Goal: Obtain resource: Download file/media

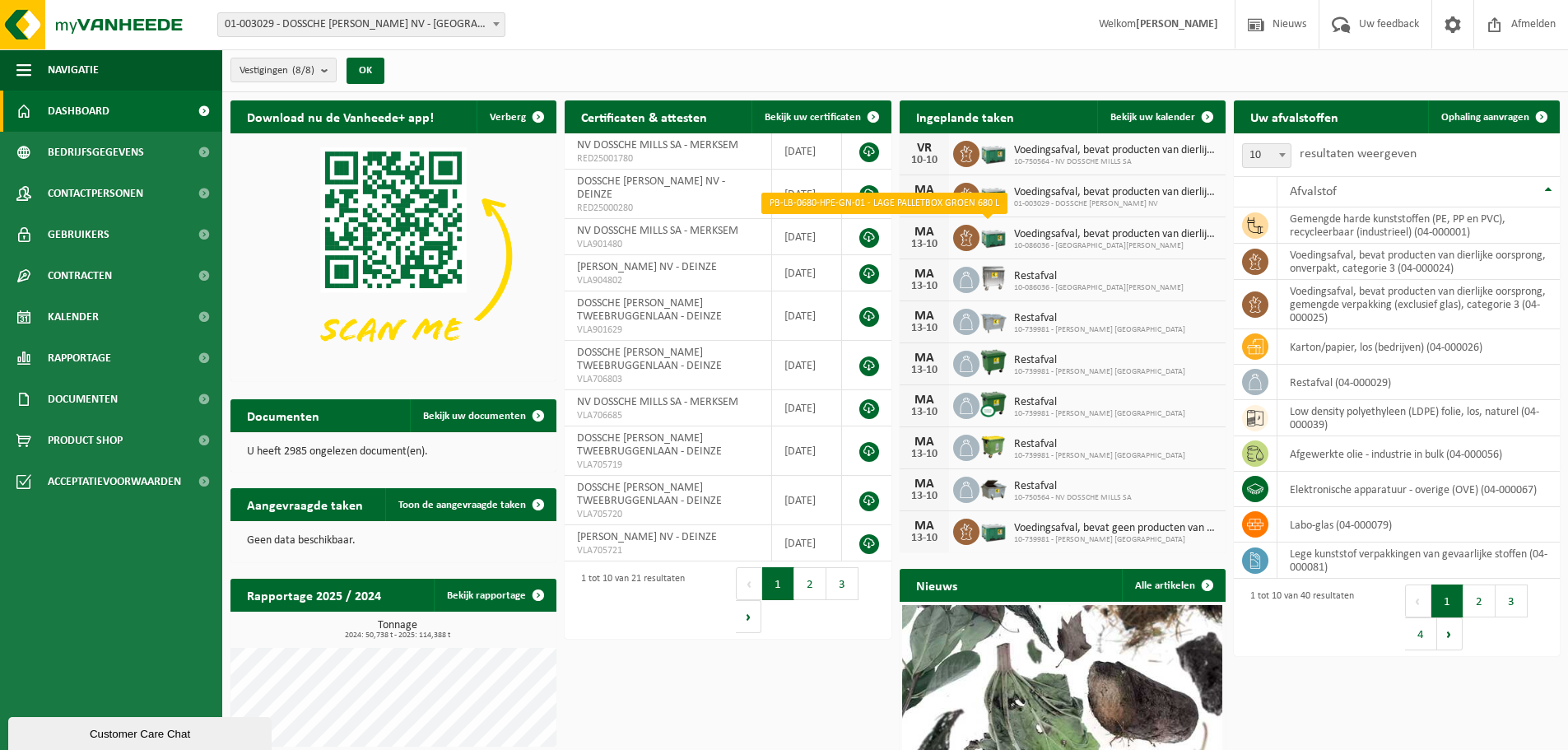
click at [992, 233] on img at bounding box center [994, 236] width 28 height 28
click at [1362, 266] on td "voedingsafval, bevat producten van dierlijke oorsprong, onverpakt, categorie 3 …" at bounding box center [1419, 262] width 282 height 36
click at [1415, 267] on td "voedingsafval, bevat producten van dierlijke oorsprong, onverpakt, categorie 3 …" at bounding box center [1419, 262] width 282 height 36
click at [1210, 117] on span at bounding box center [1207, 117] width 33 height 33
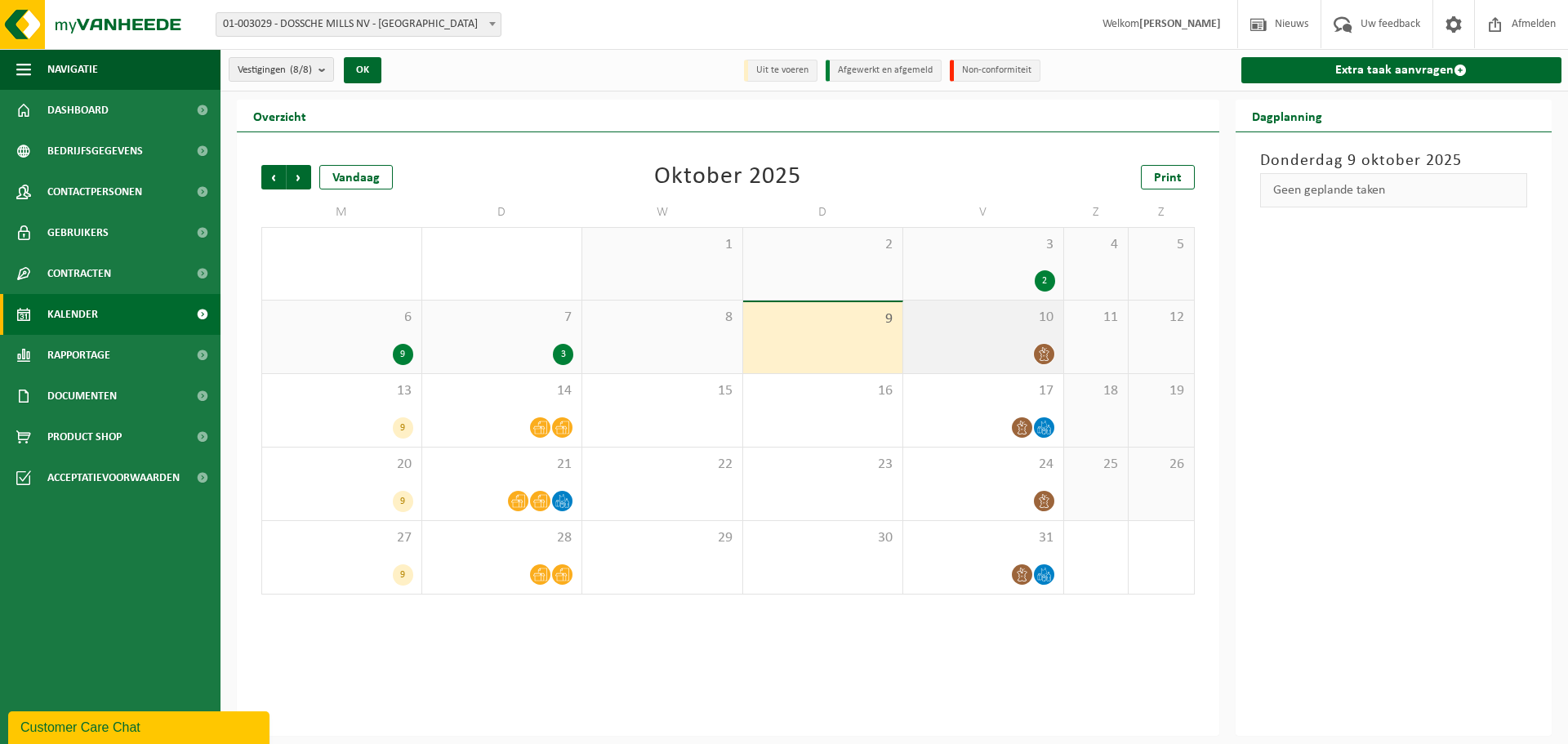
click at [1039, 354] on icon at bounding box center [1044, 354] width 14 height 14
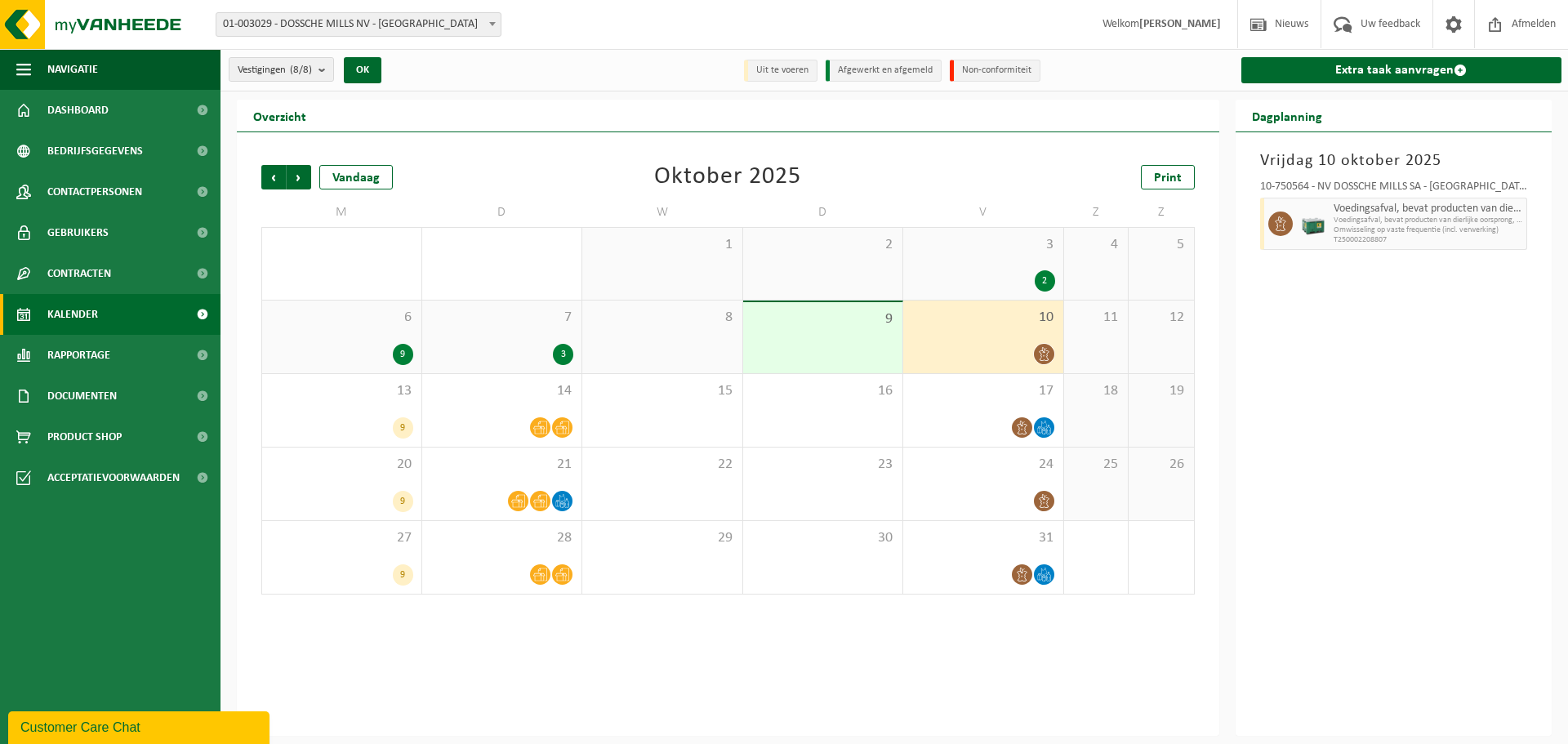
click at [1039, 354] on icon at bounding box center [1044, 354] width 14 height 14
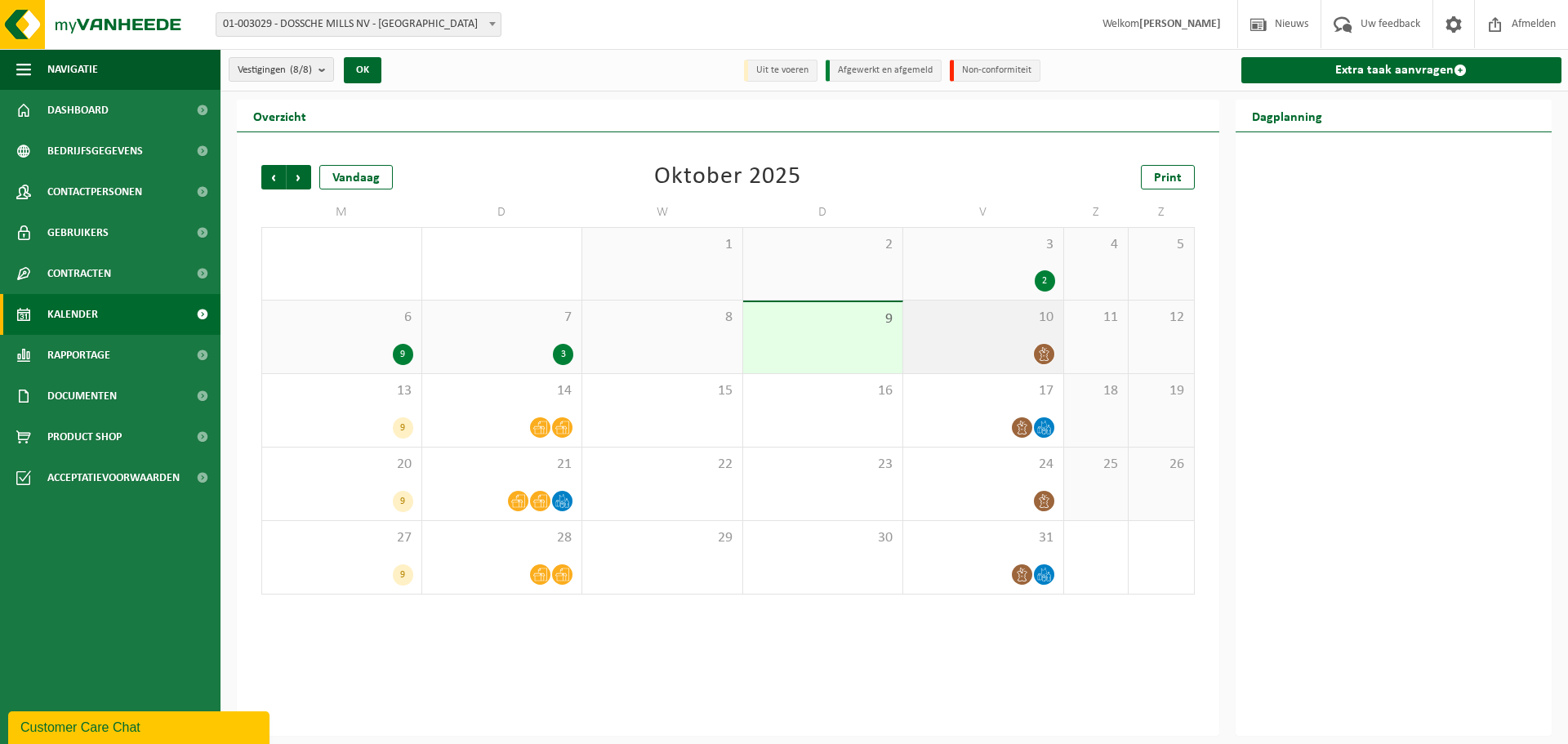
click at [1039, 354] on icon at bounding box center [1044, 354] width 14 height 14
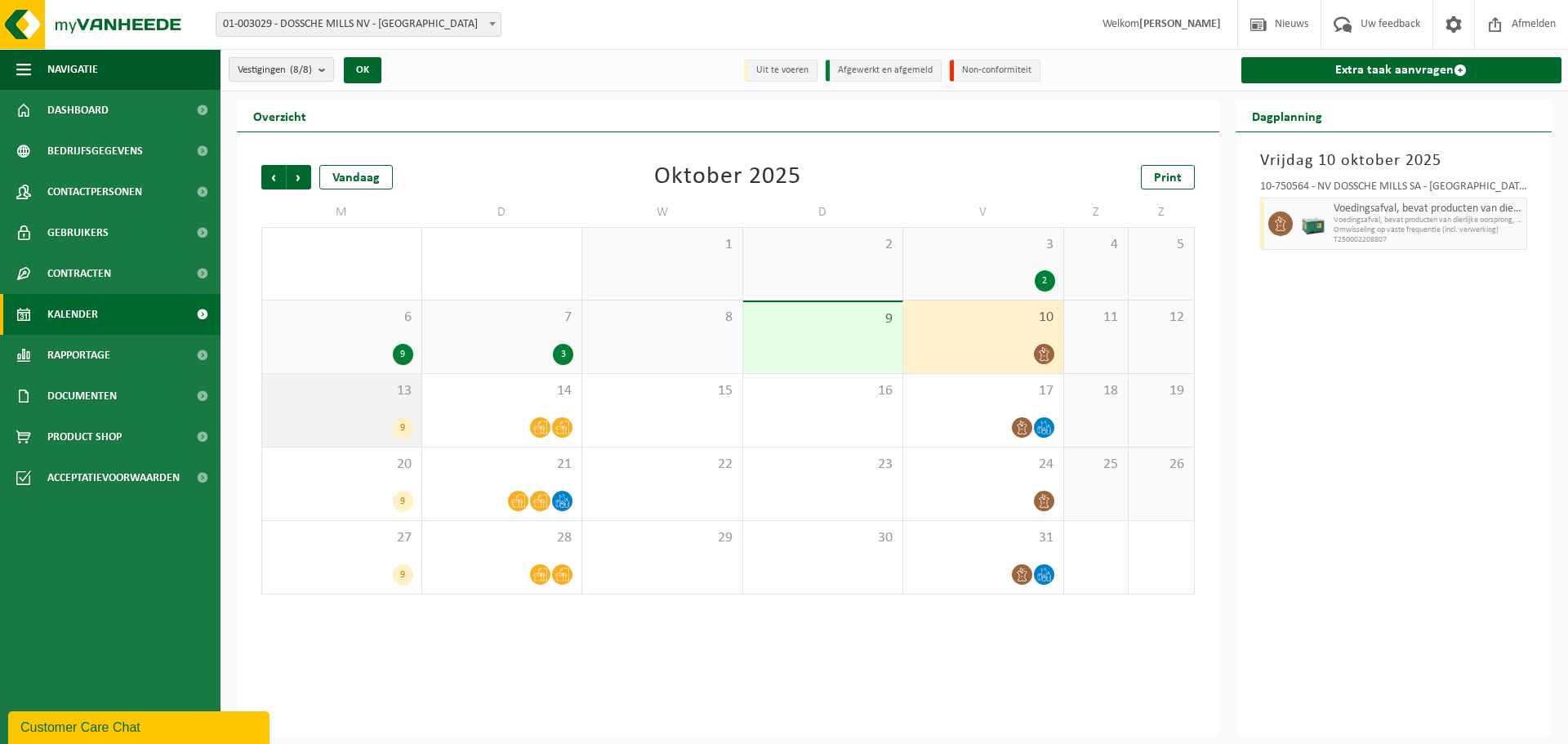
click at [405, 420] on div "9" at bounding box center [402, 428] width 20 height 21
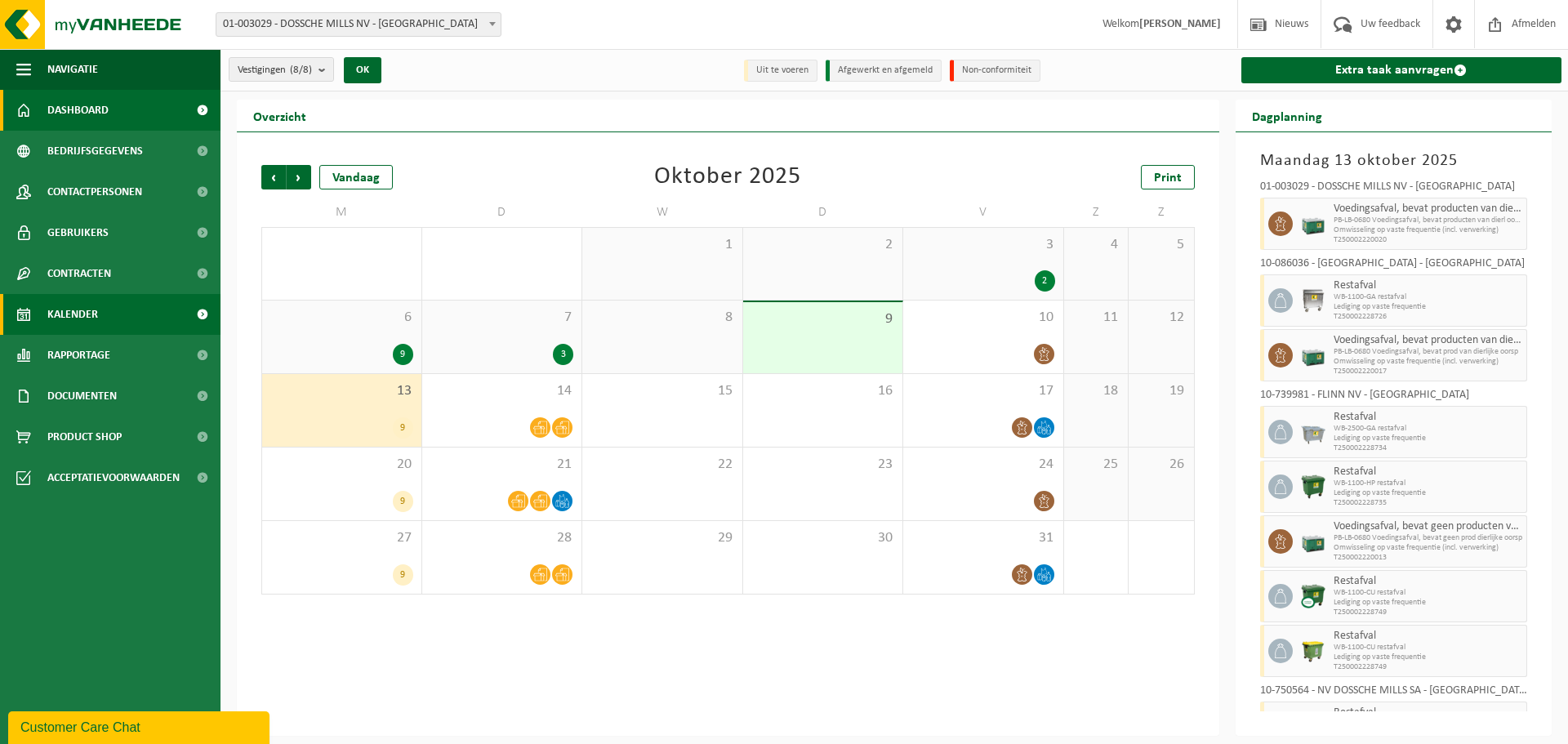
click at [62, 111] on span "Dashboard" at bounding box center [78, 110] width 61 height 41
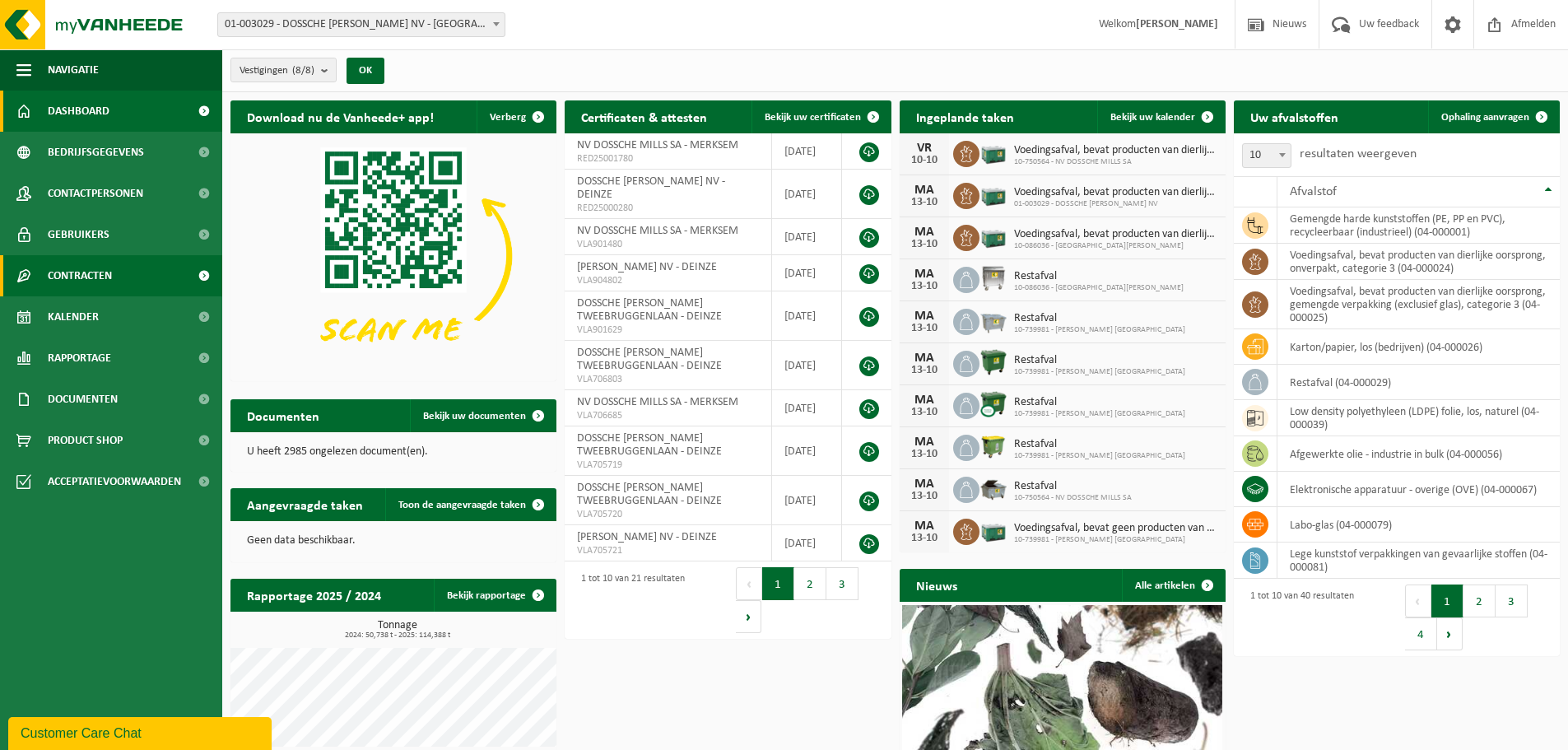
click at [99, 280] on span "Contracten" at bounding box center [80, 275] width 65 height 41
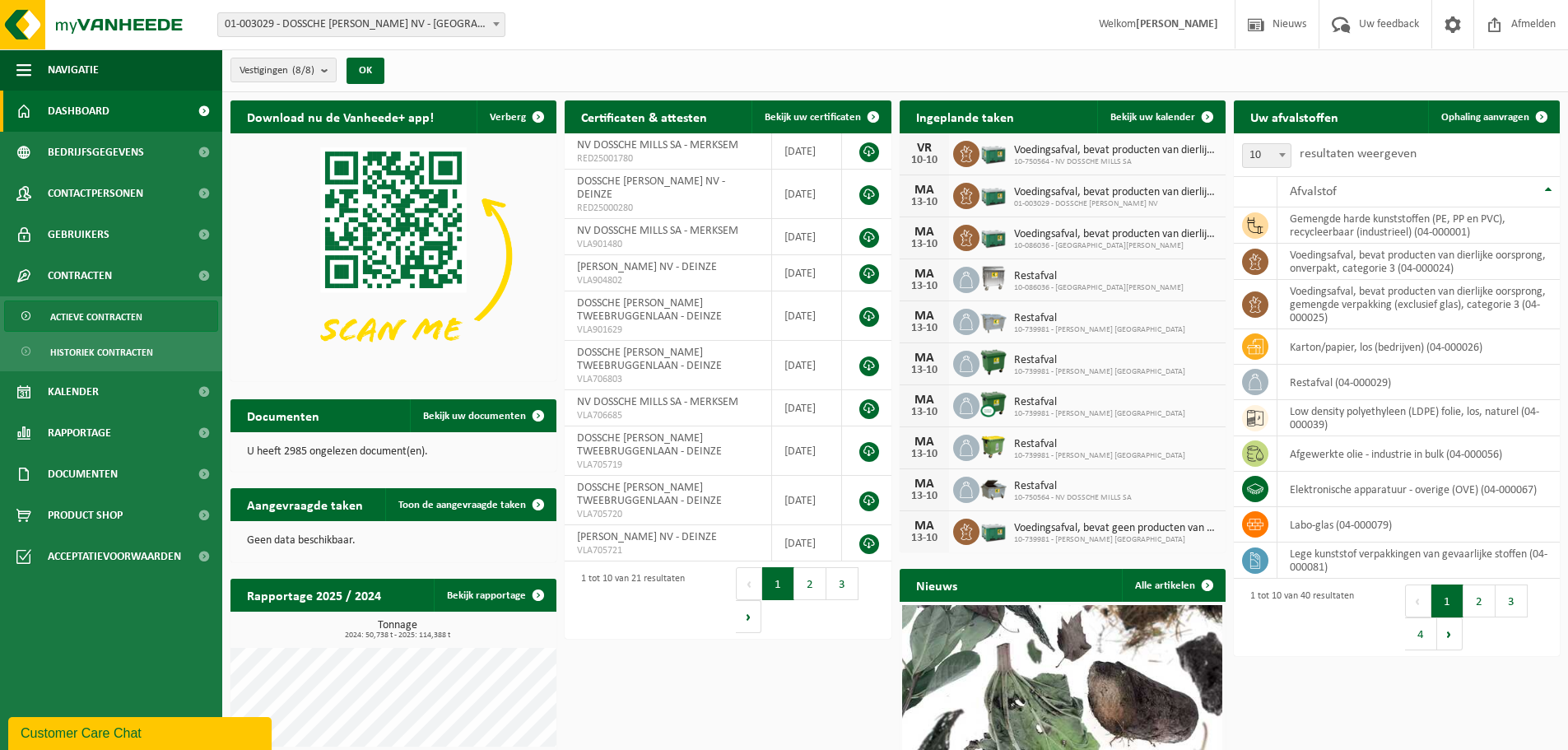
click at [94, 315] on span "Actieve contracten" at bounding box center [96, 317] width 92 height 31
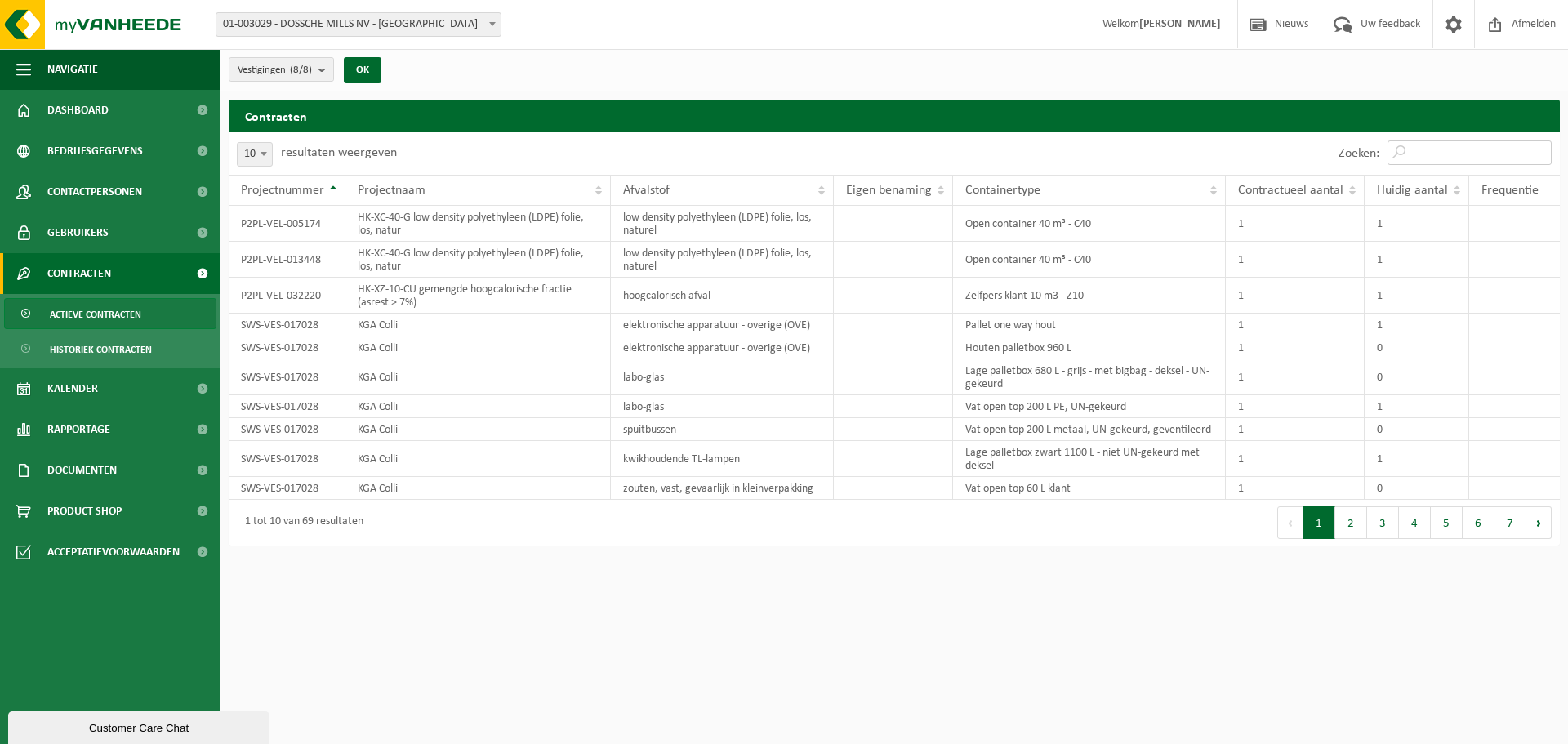
click at [1409, 160] on input "Zoeken:" at bounding box center [1469, 152] width 164 height 24
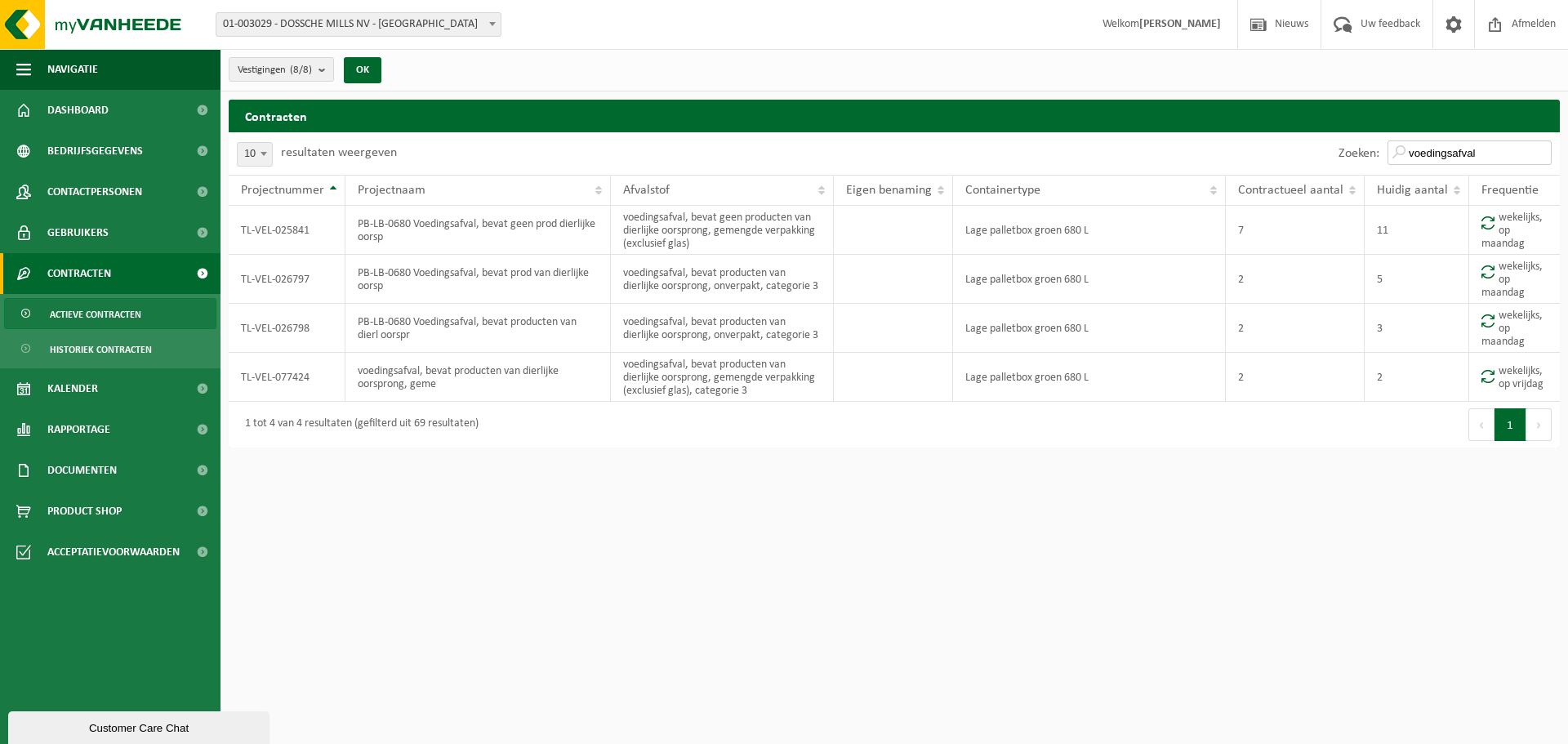
type input "voedingsafval"
click at [908, 341] on td at bounding box center [893, 328] width 120 height 49
click at [432, 334] on td "PB-LB-0680 Voedingsafval, bevat producten van dierl oorspr" at bounding box center [477, 328] width 265 height 49
click at [84, 319] on span "Actieve contracten" at bounding box center [95, 314] width 91 height 31
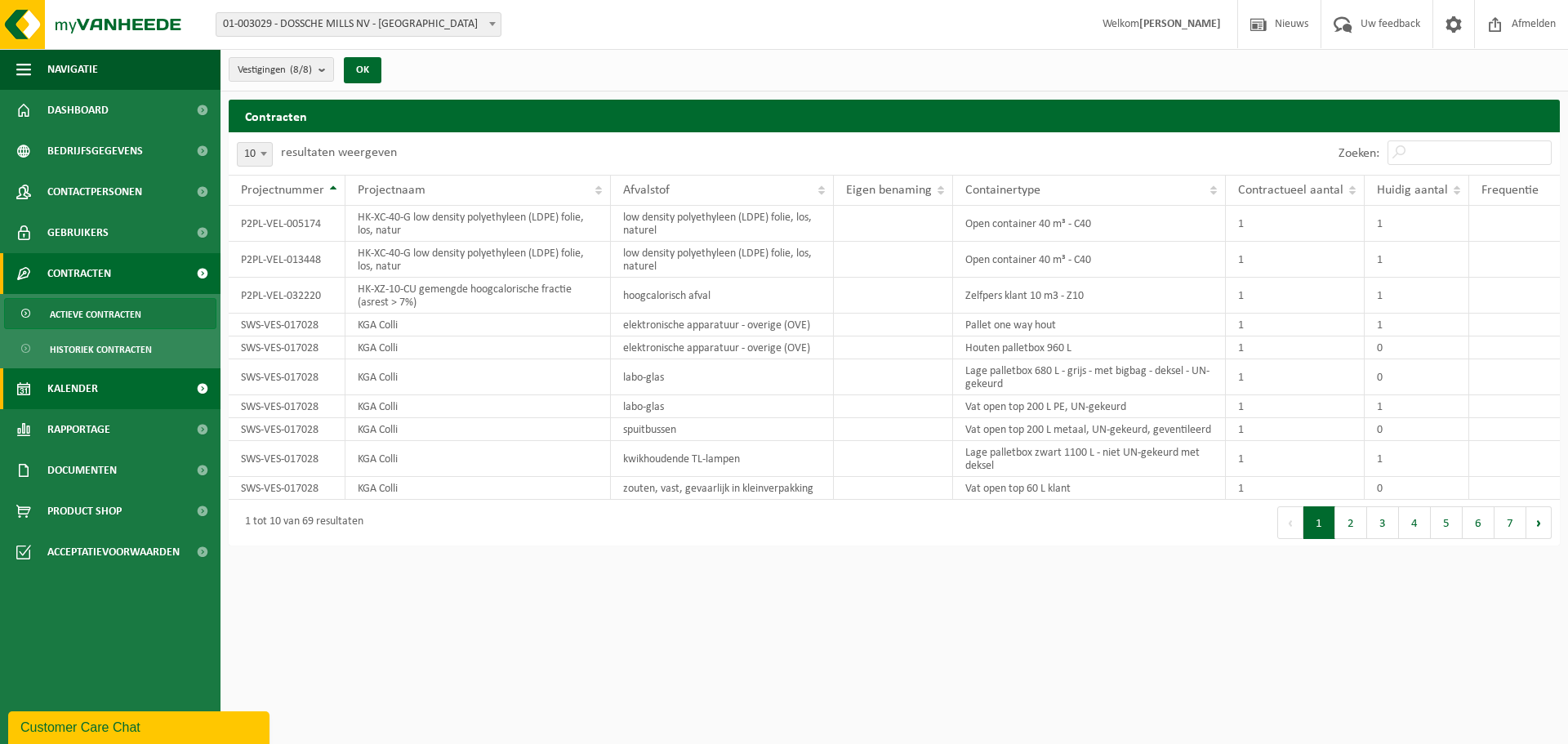
click at [77, 380] on span "Kalender" at bounding box center [73, 389] width 51 height 41
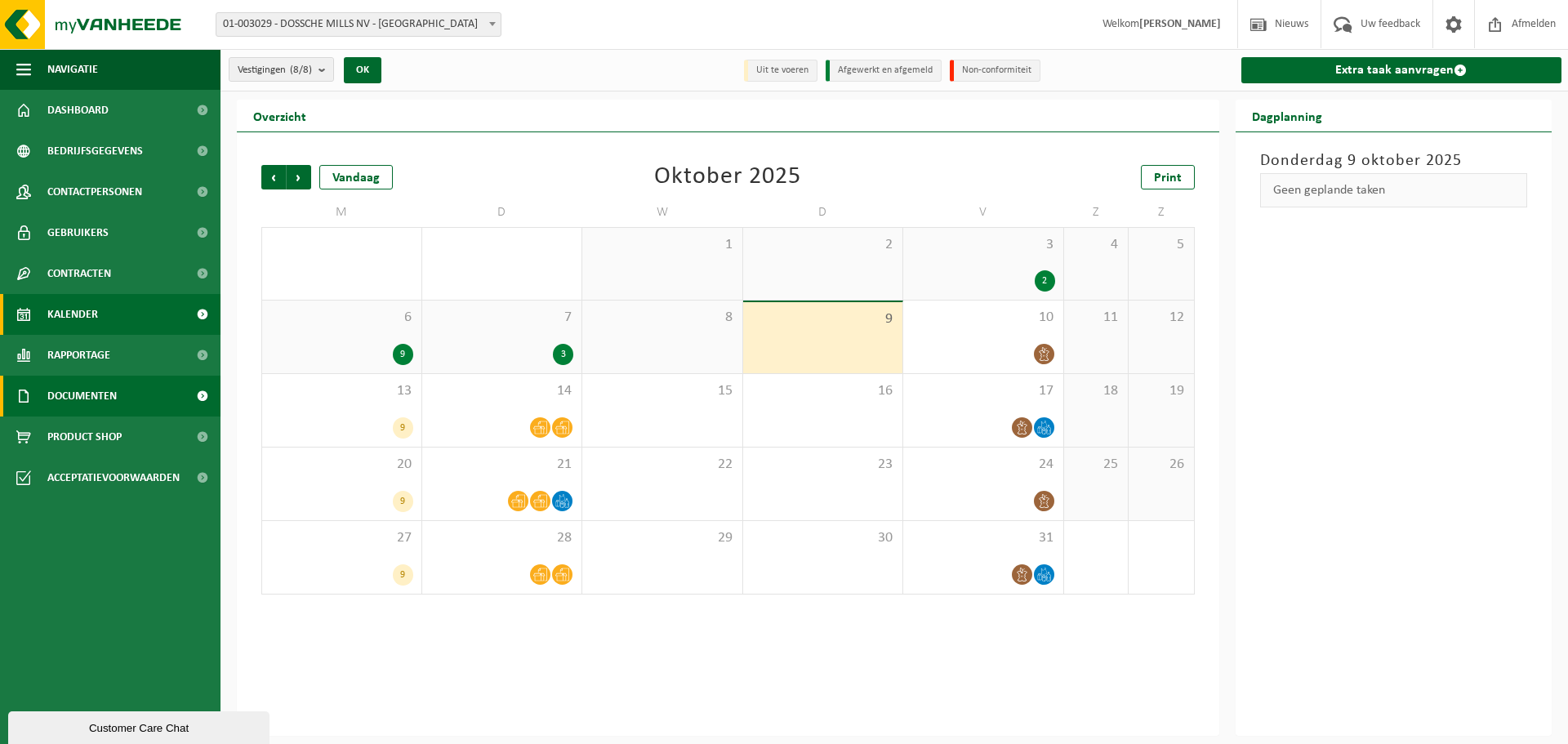
click at [85, 396] on span "Documenten" at bounding box center [82, 396] width 69 height 41
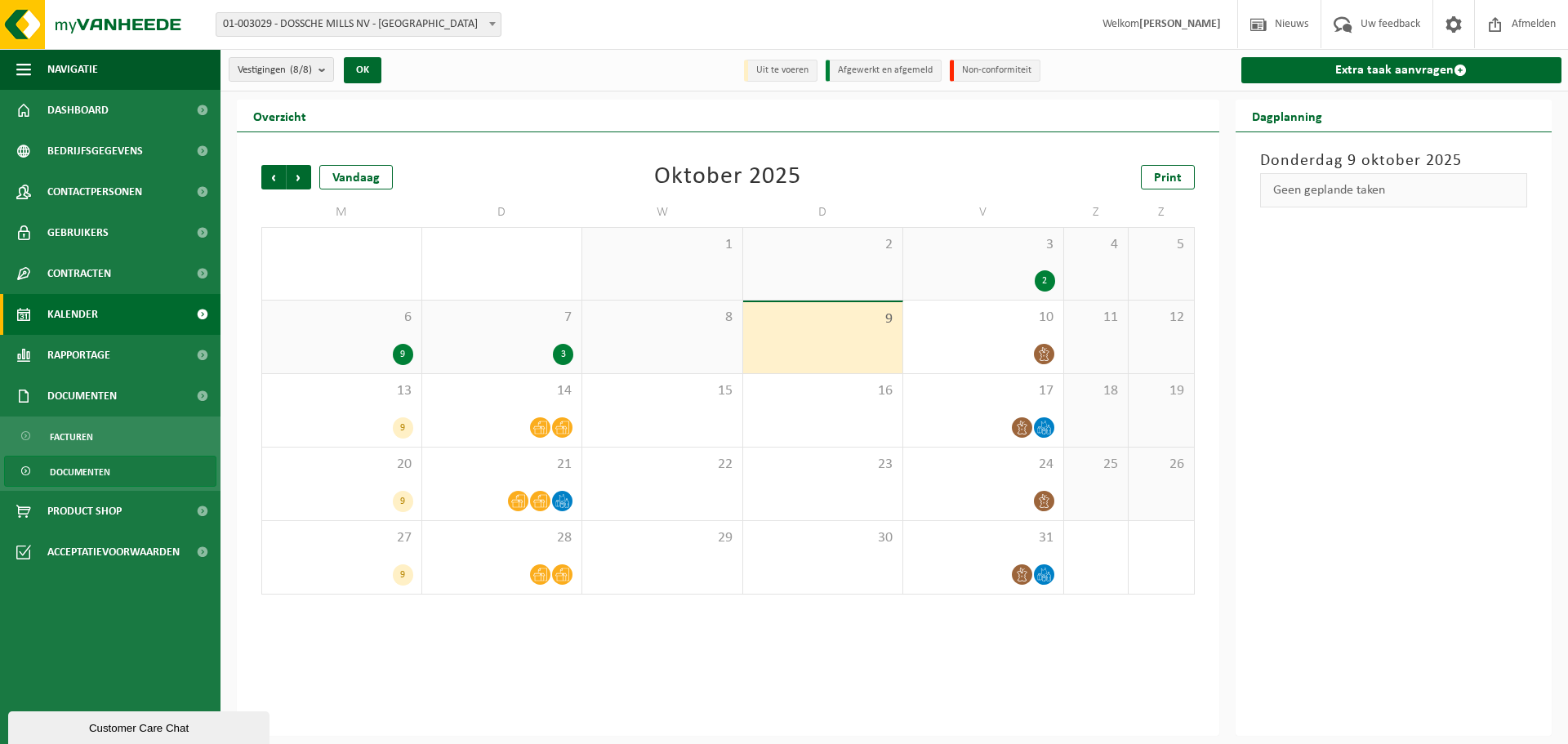
click at [80, 462] on span "Documenten" at bounding box center [80, 473] width 60 height 31
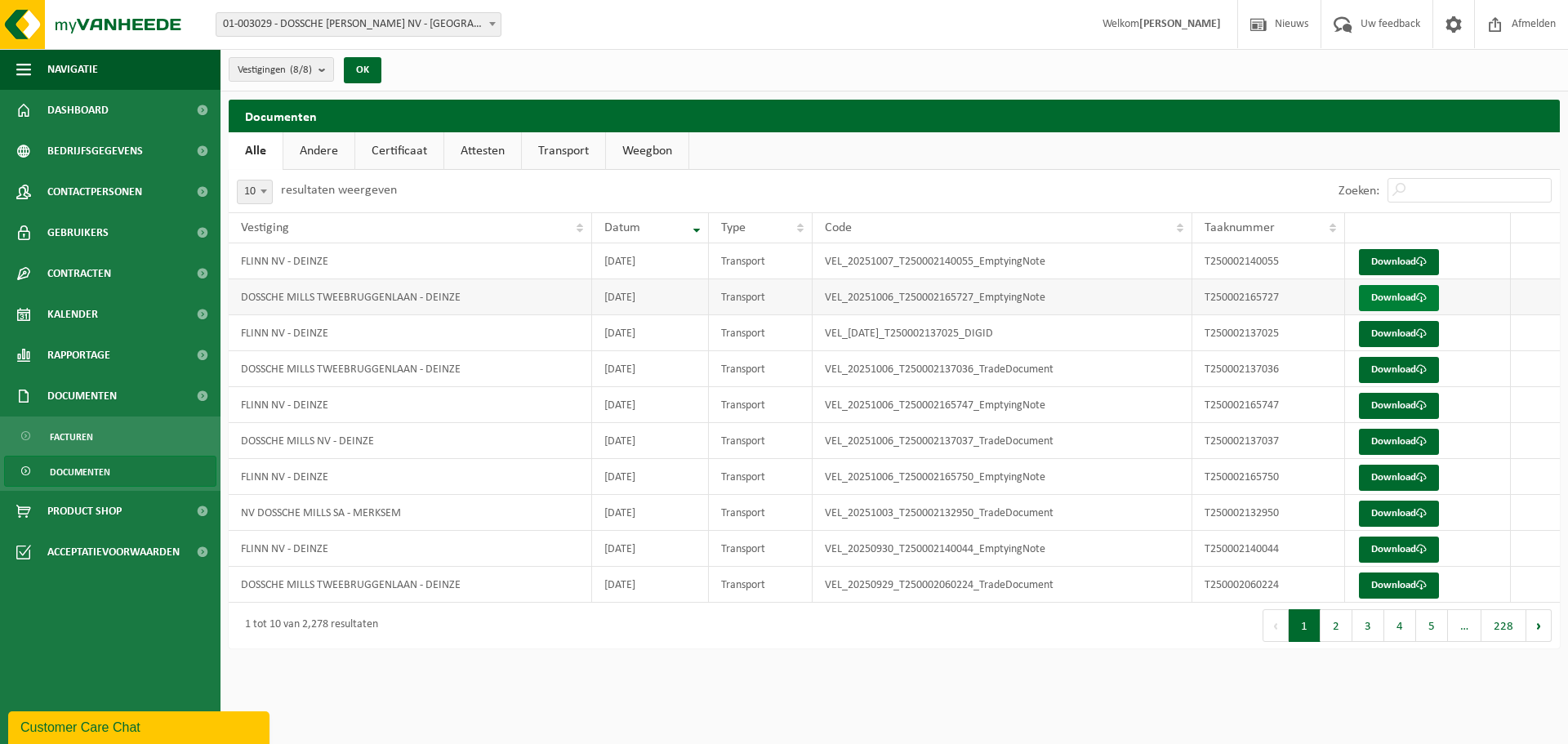
click at [1380, 294] on link "Download" at bounding box center [1399, 298] width 80 height 26
click at [1394, 442] on link "Download" at bounding box center [1399, 442] width 80 height 26
click at [325, 154] on link "Andere" at bounding box center [318, 151] width 71 height 38
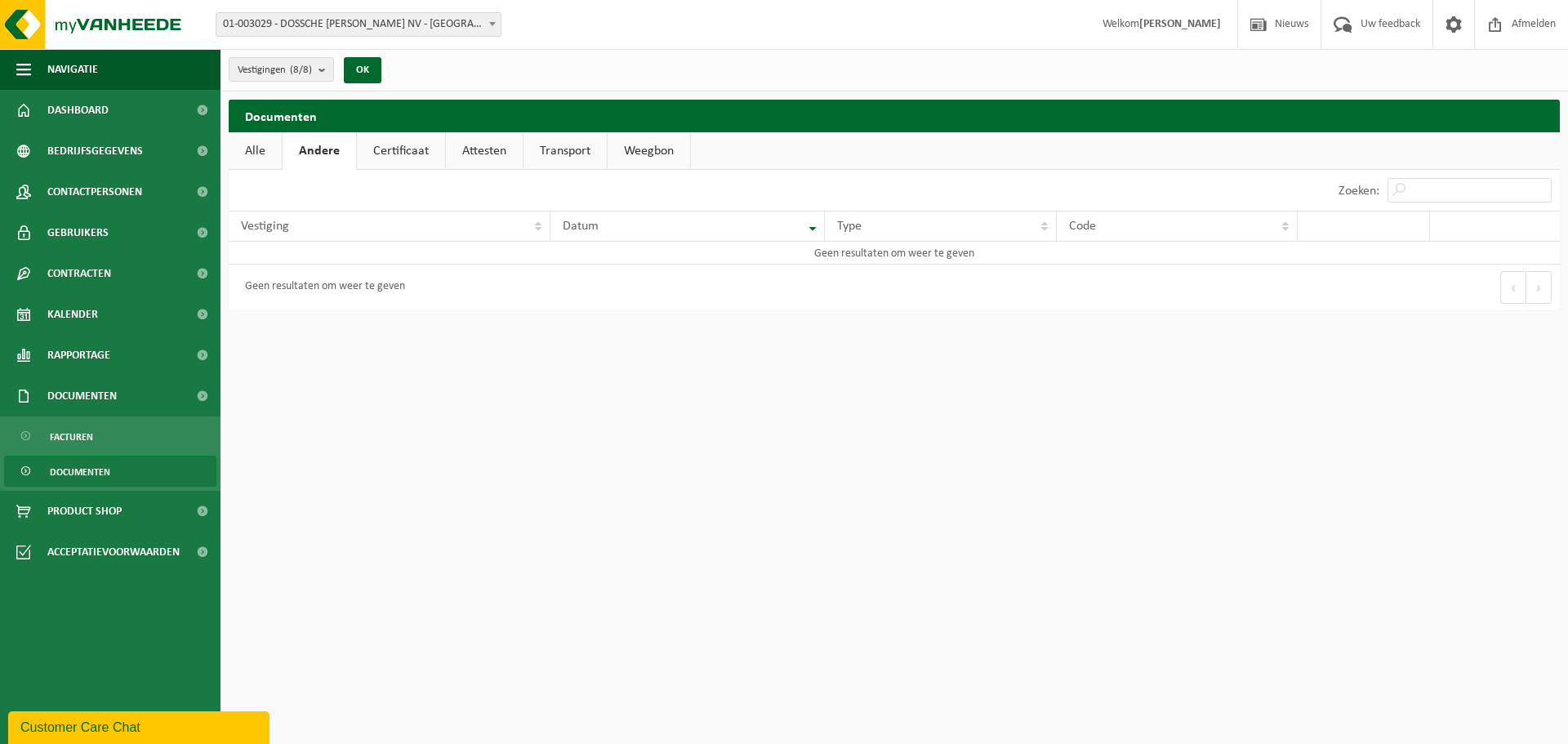
click at [401, 146] on link "Certificaat" at bounding box center [401, 151] width 88 height 38
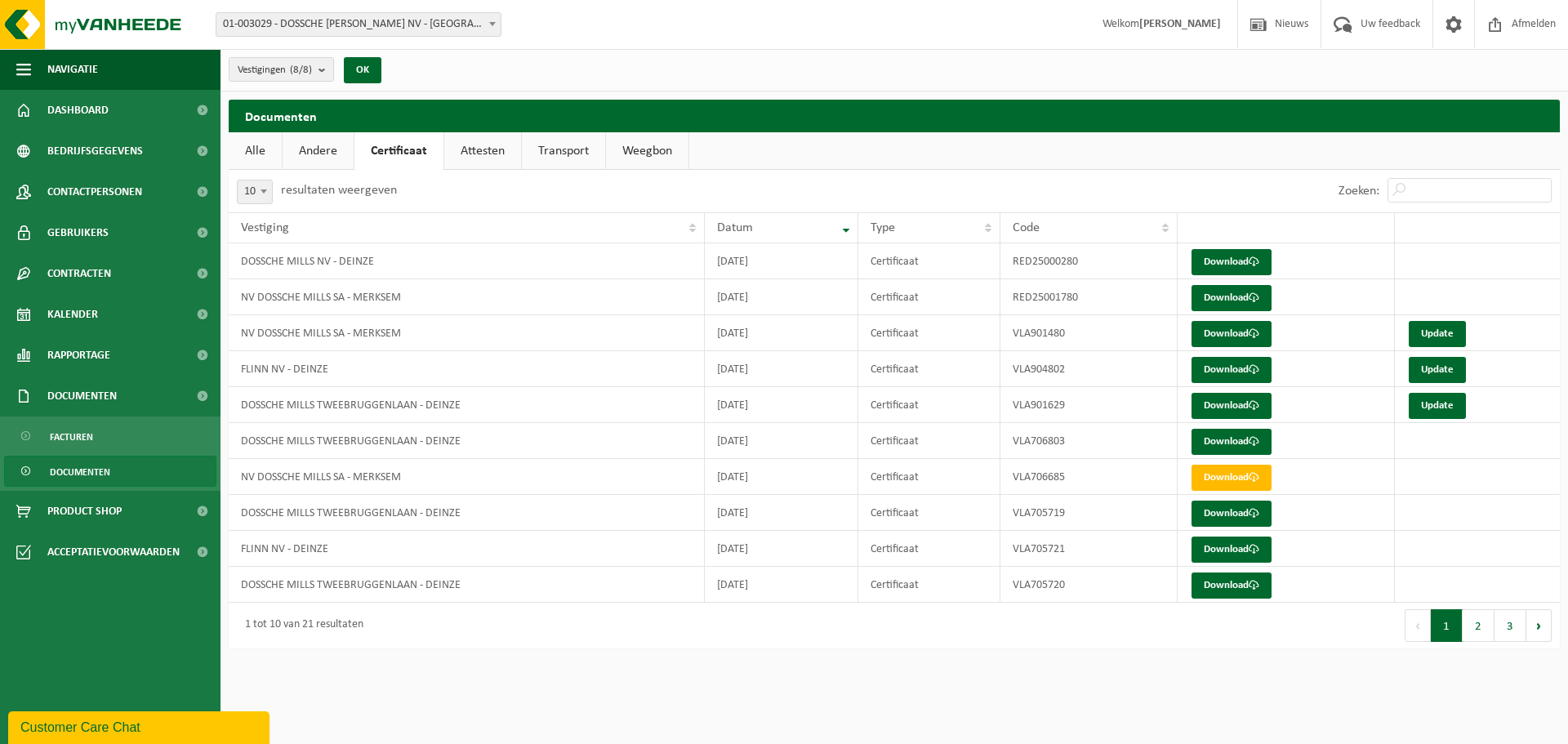
click at [470, 146] on link "Attesten" at bounding box center [482, 151] width 77 height 38
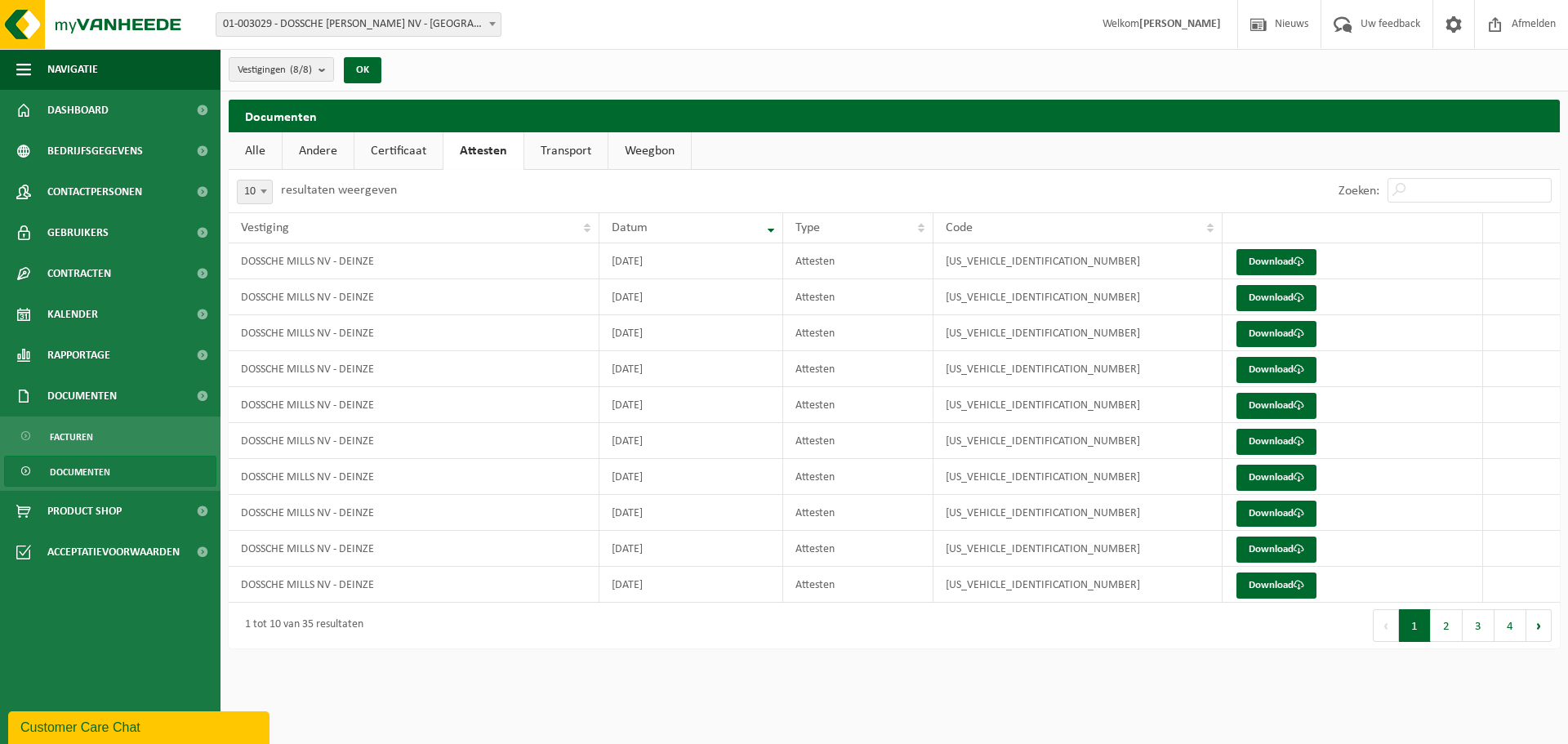
click at [545, 151] on link "Transport" at bounding box center [566, 151] width 84 height 38
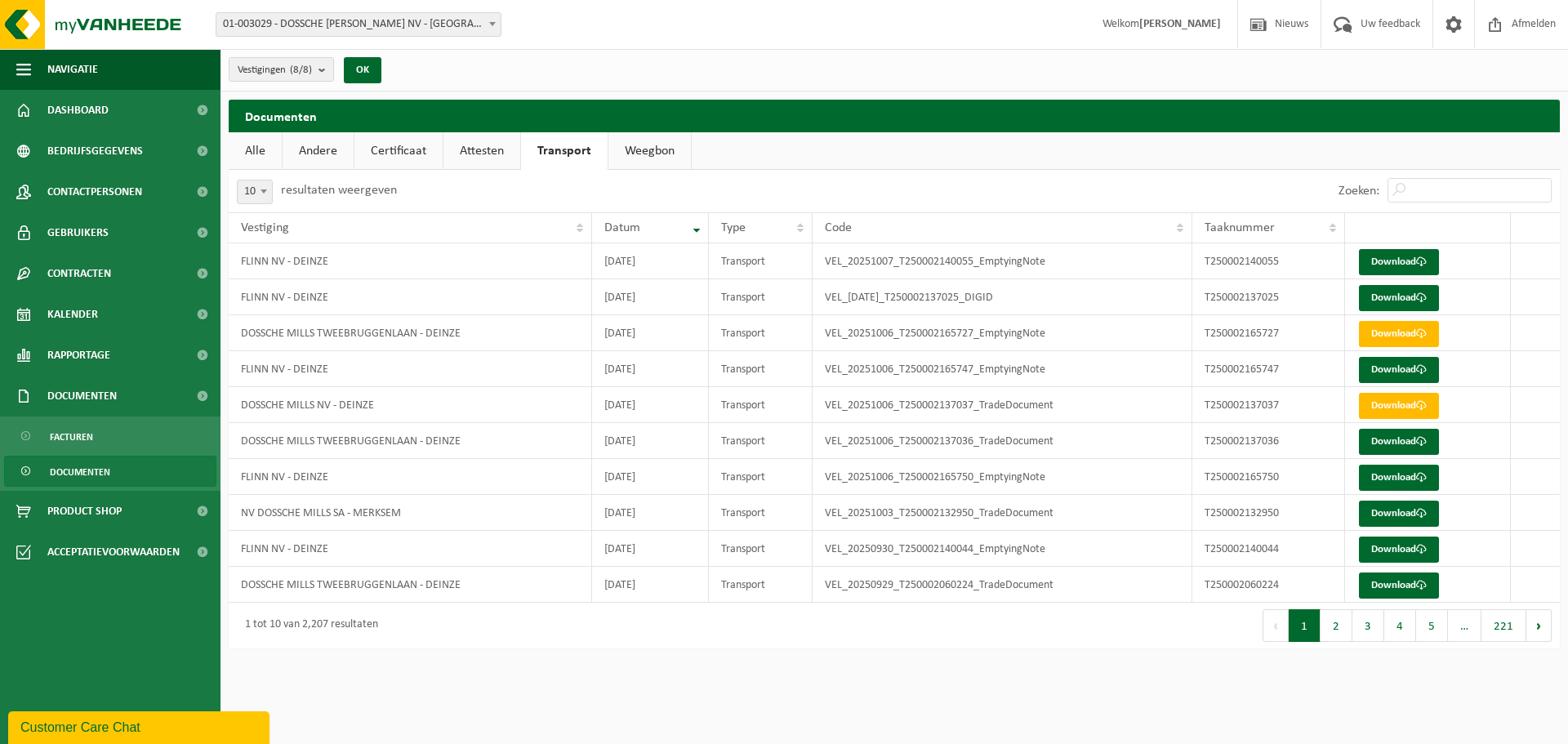
click at [645, 147] on link "Weegbon" at bounding box center [649, 151] width 83 height 38
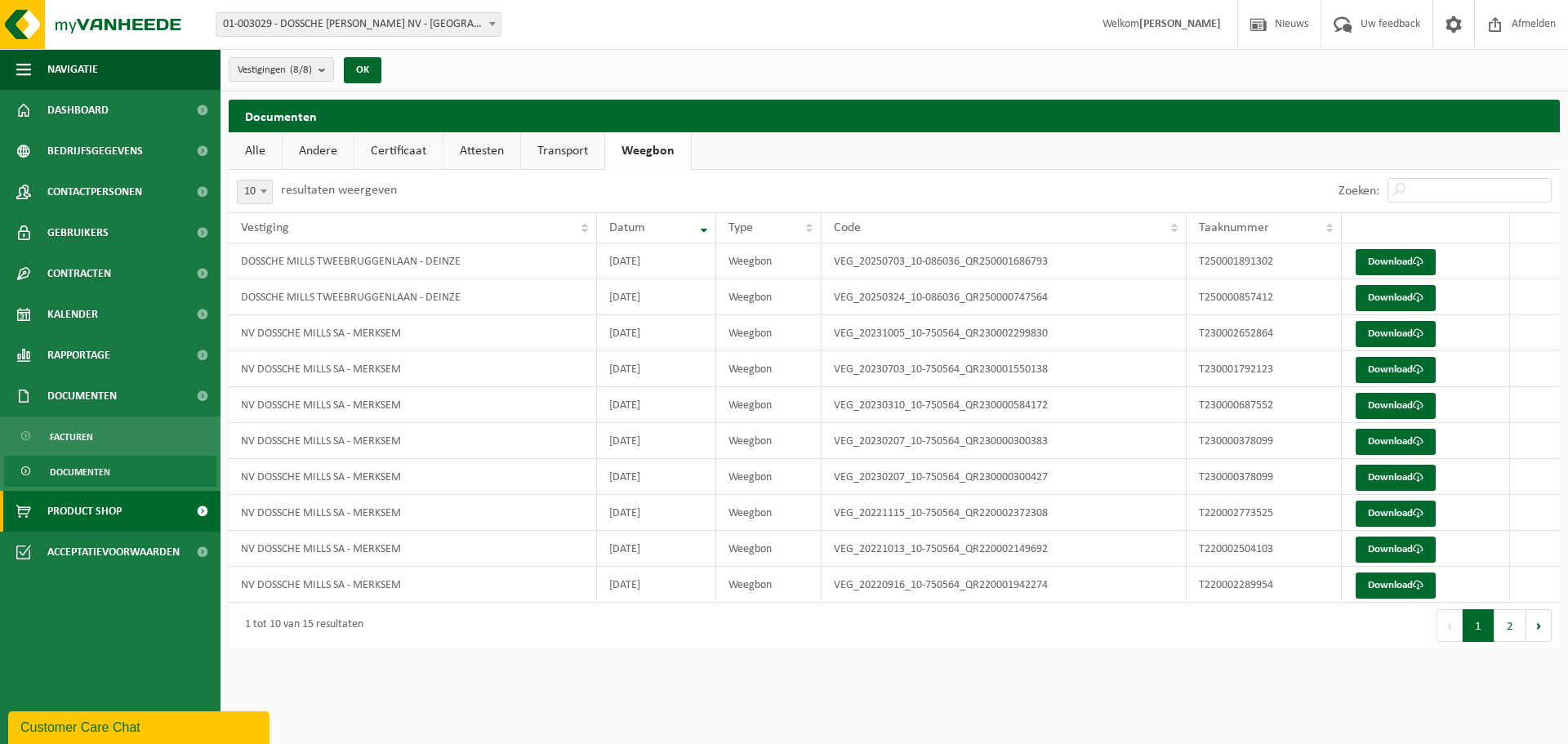
click at [74, 504] on span "Product Shop" at bounding box center [85, 512] width 74 height 41
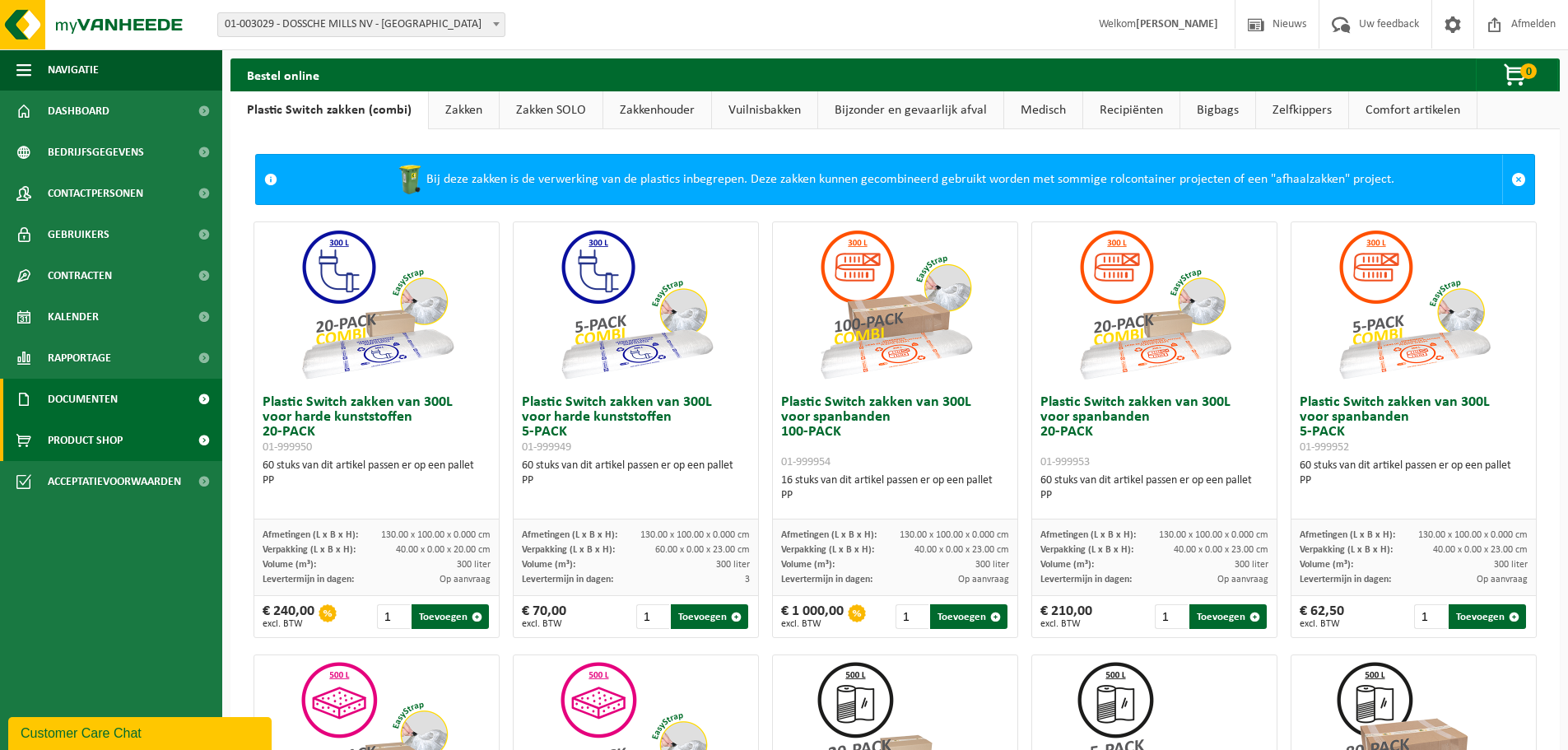
click at [108, 401] on span "Documenten" at bounding box center [82, 399] width 70 height 41
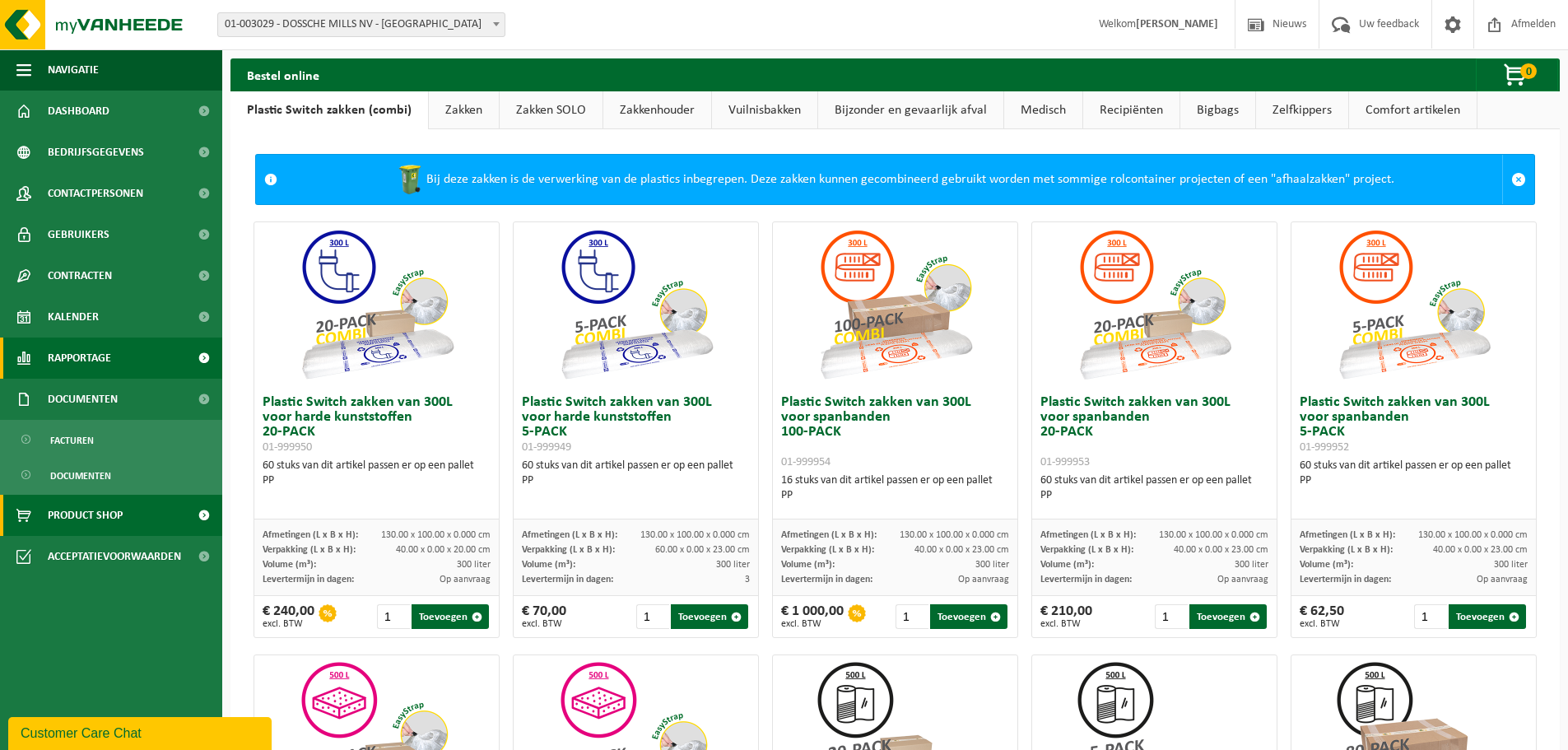
click at [94, 371] on span "Rapportage" at bounding box center [79, 358] width 64 height 41
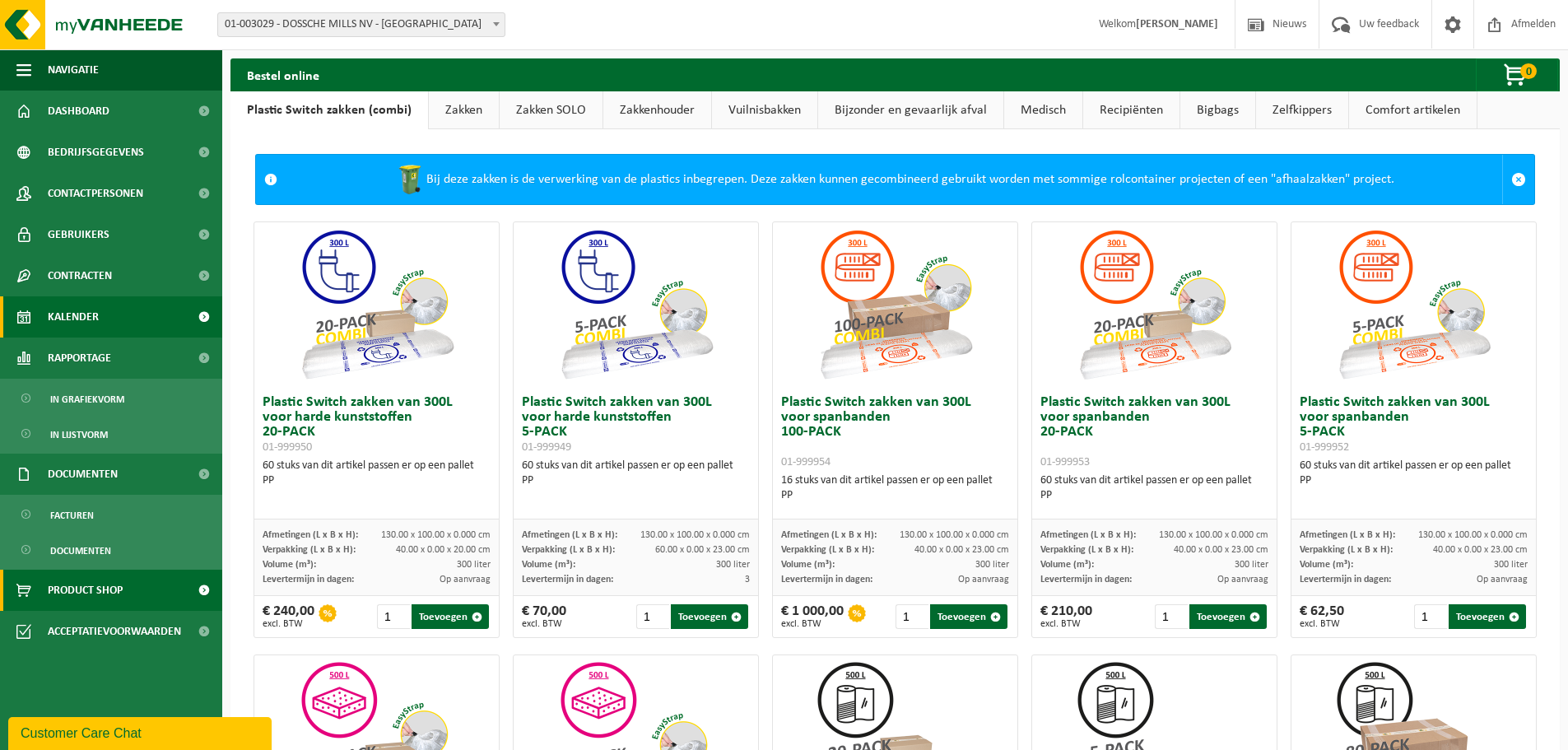
click at [90, 328] on span "Kalender" at bounding box center [74, 317] width 51 height 41
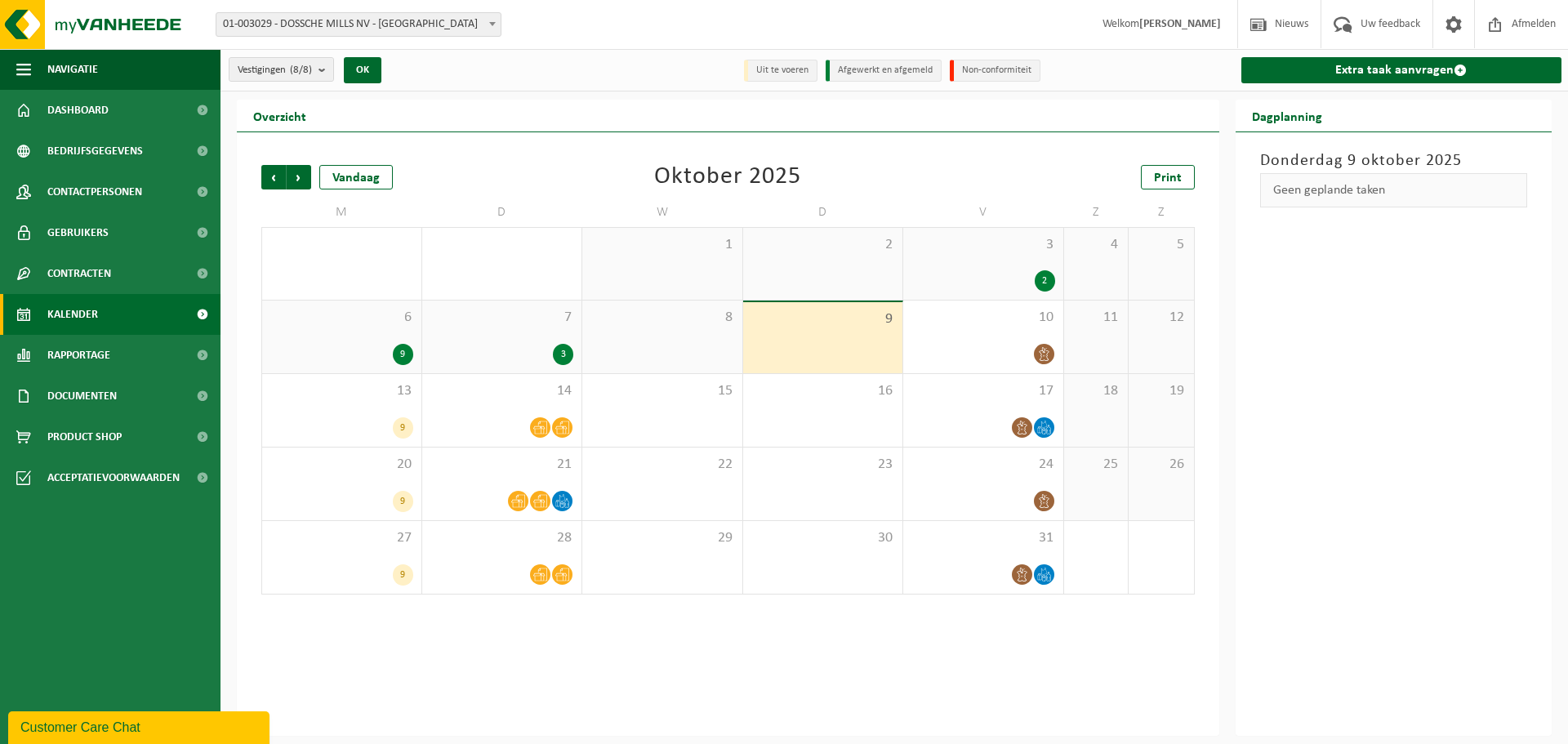
click at [87, 278] on span "Contracten" at bounding box center [80, 273] width 64 height 41
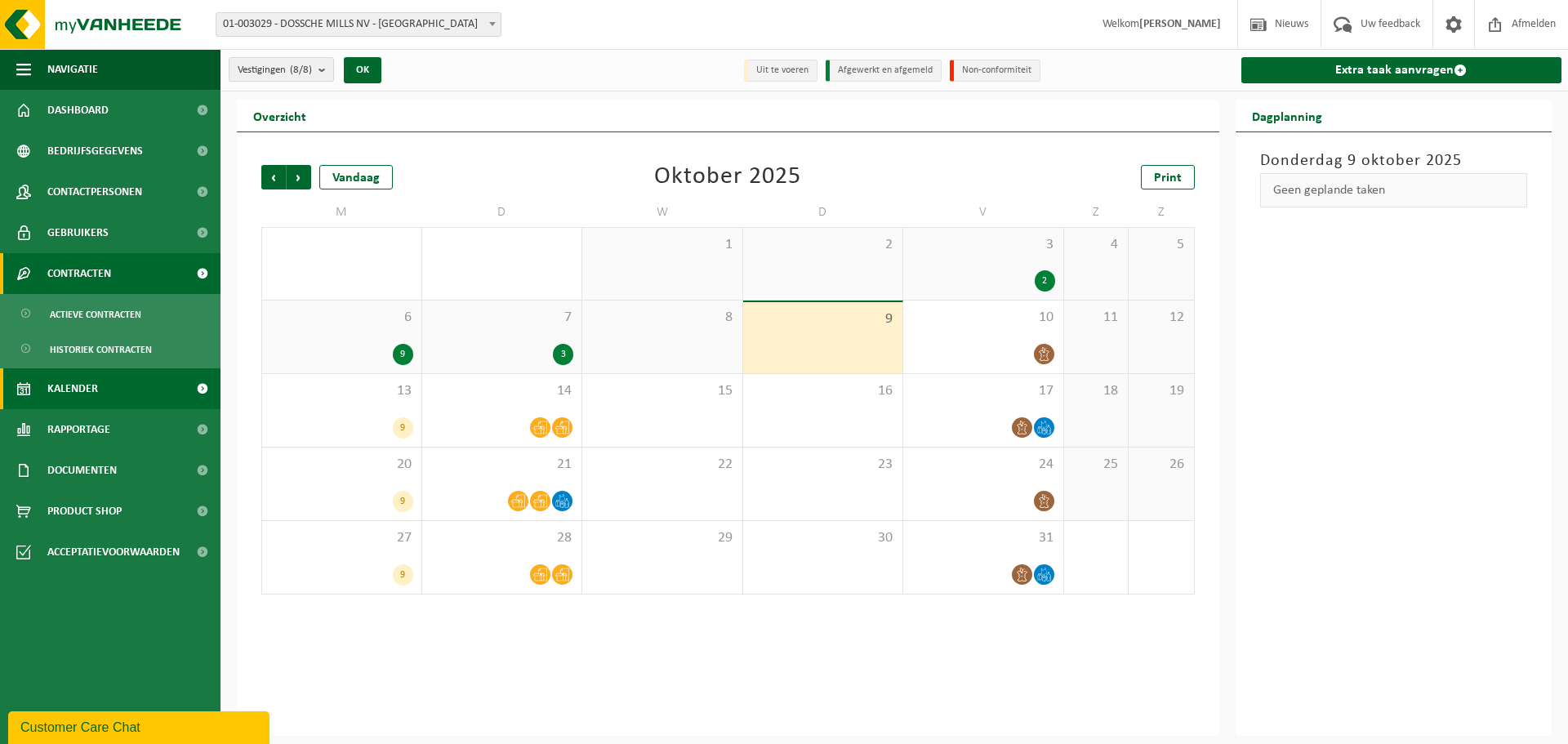
click at [85, 266] on span "Contracten" at bounding box center [80, 273] width 64 height 41
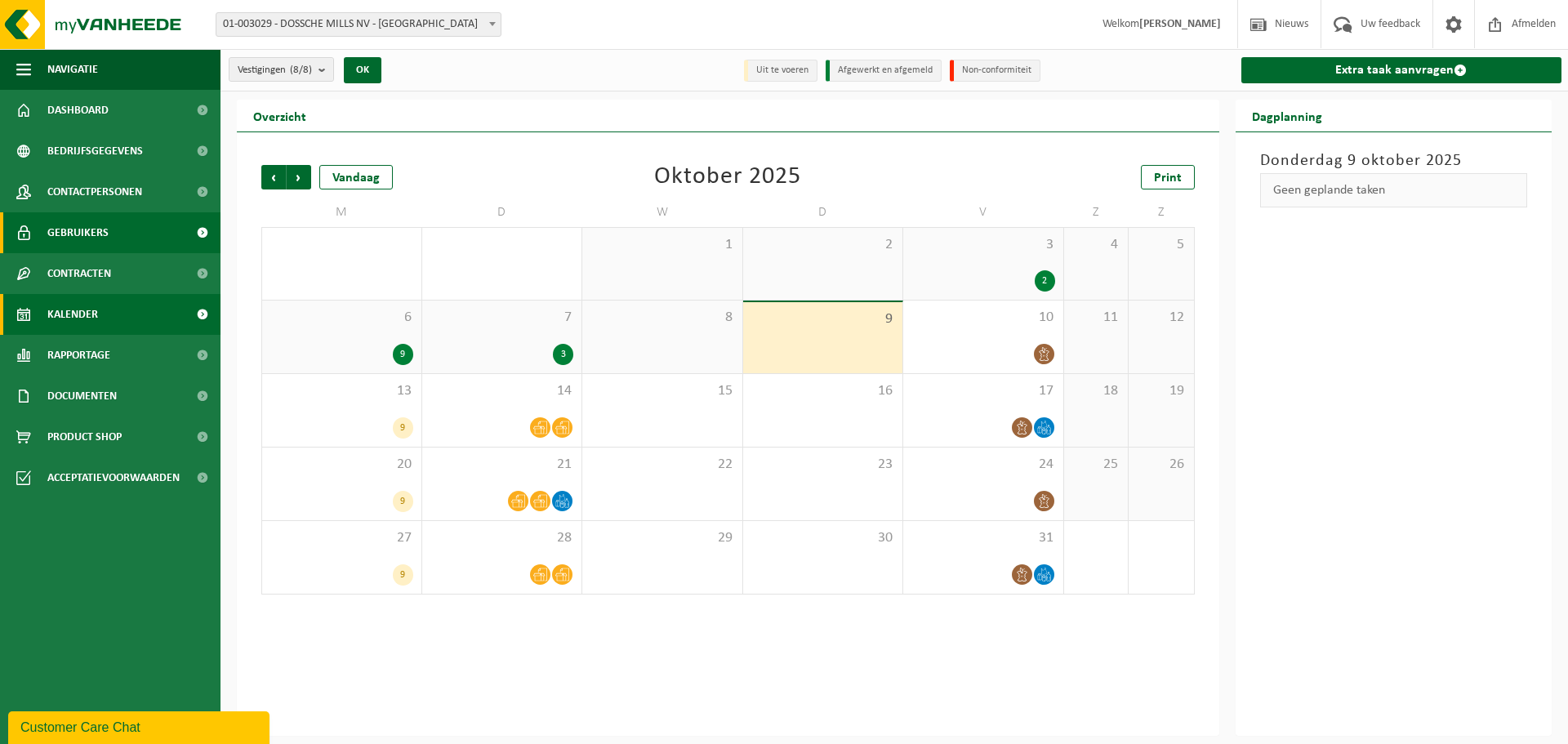
click at [84, 239] on span "Gebruikers" at bounding box center [78, 232] width 61 height 41
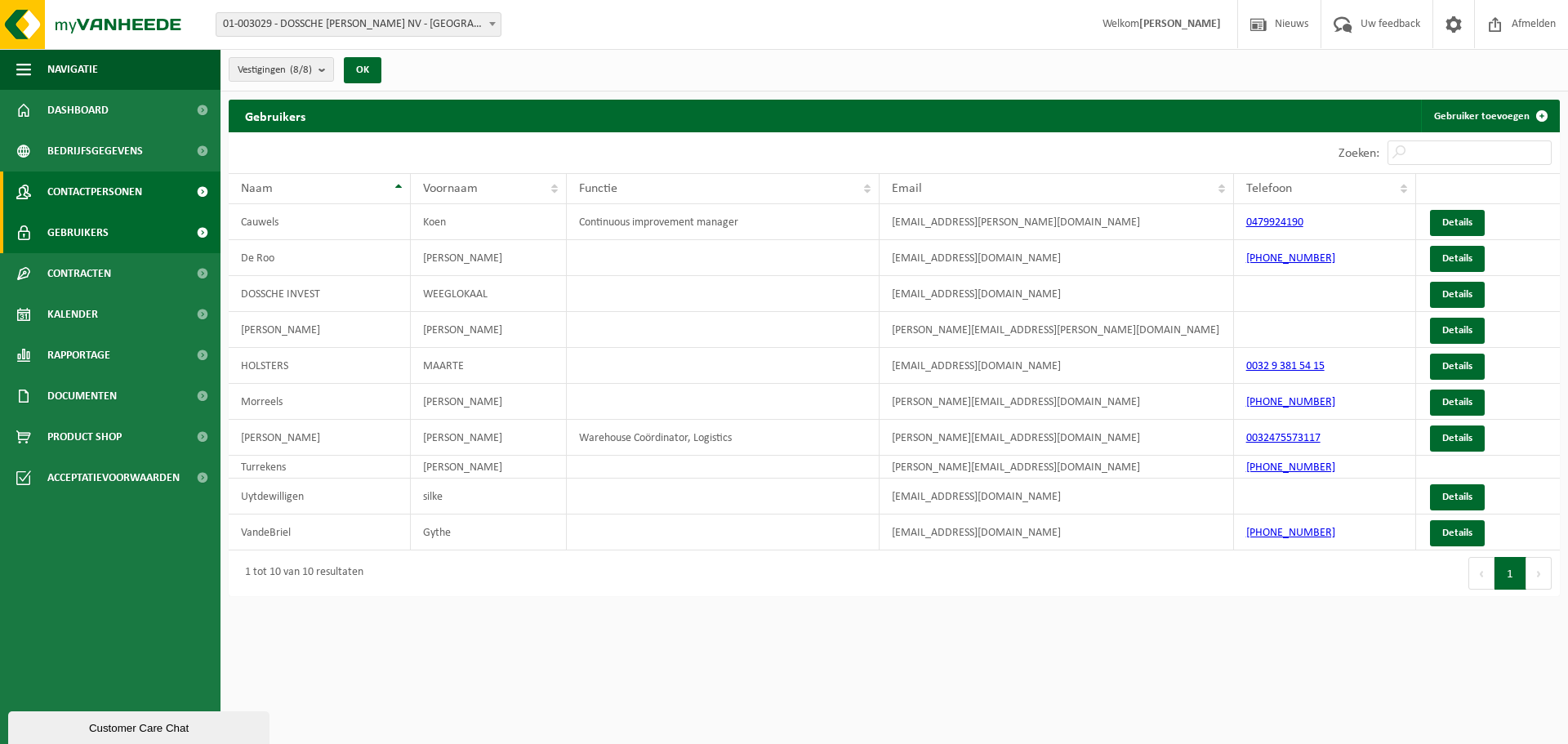
click at [87, 197] on span "Contactpersonen" at bounding box center [94, 192] width 94 height 41
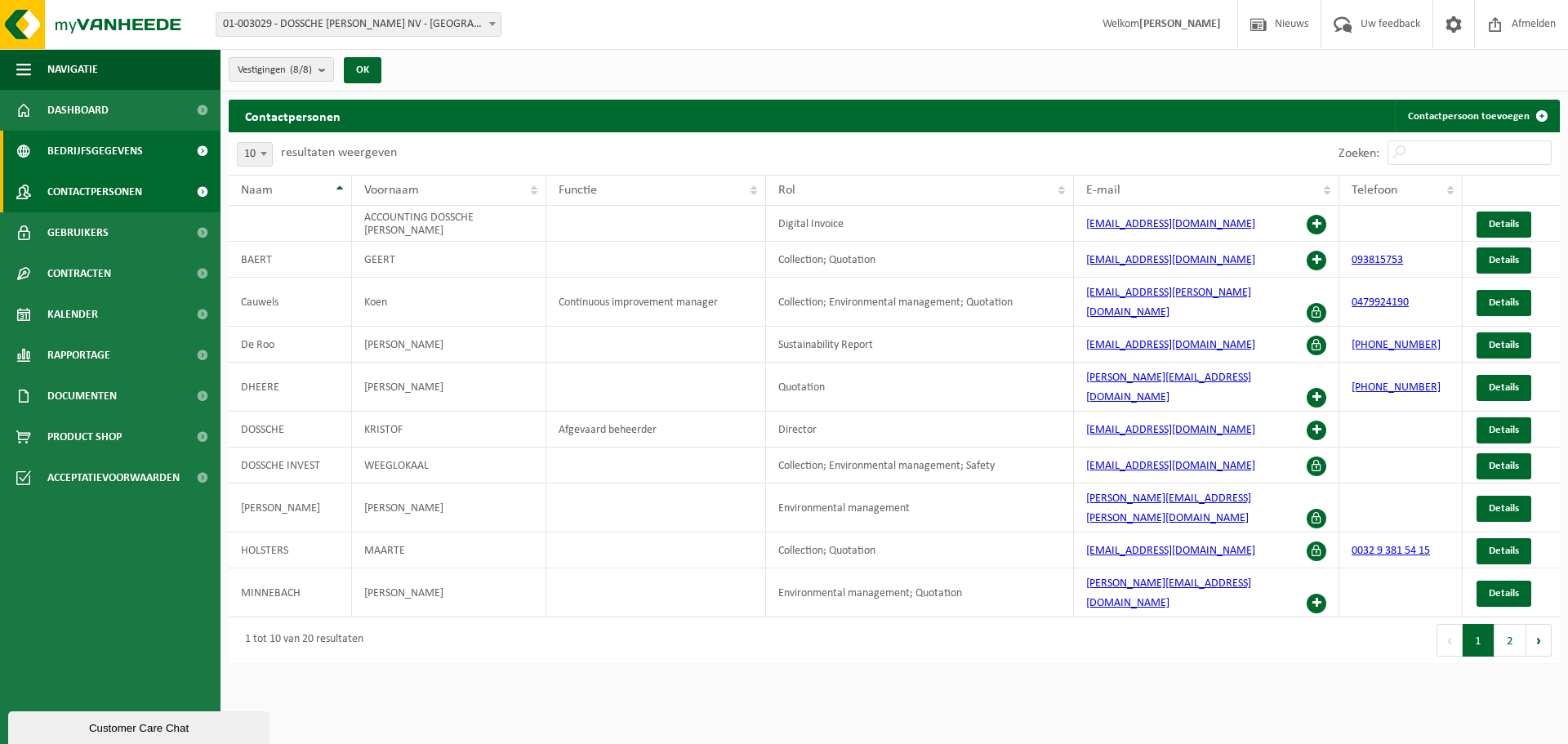
click at [91, 161] on span "Bedrijfsgegevens" at bounding box center [95, 151] width 95 height 41
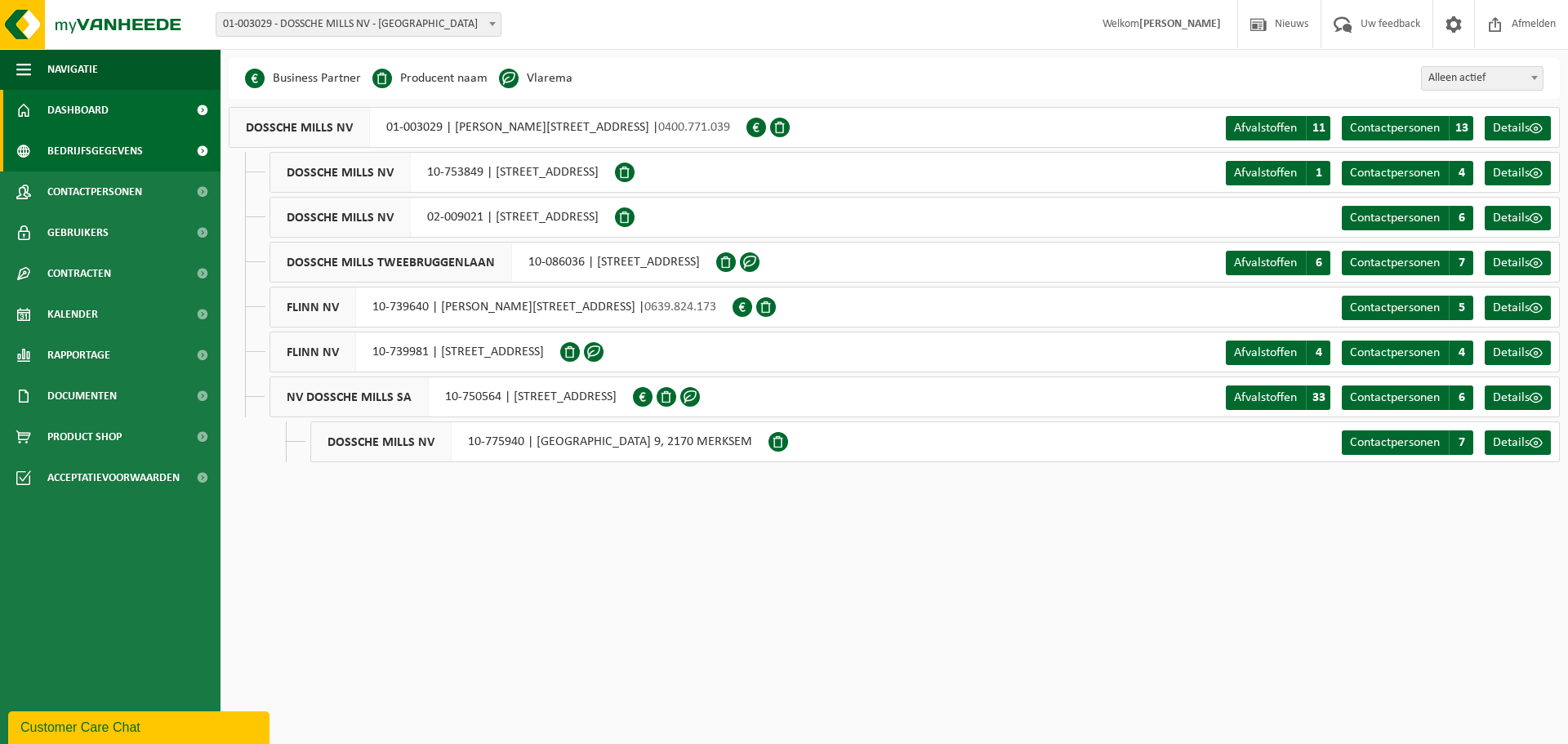
click at [91, 118] on span "Dashboard" at bounding box center [78, 110] width 61 height 41
